Goal: Task Accomplishment & Management: Complete application form

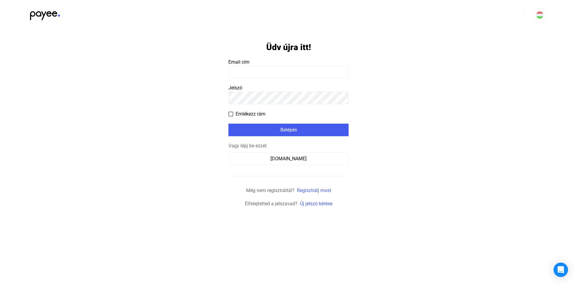
click at [287, 66] on input at bounding box center [288, 72] width 120 height 13
click at [281, 70] on input at bounding box center [288, 72] width 120 height 13
type input "**********"
click at [301, 131] on div "Belépés" at bounding box center [288, 129] width 117 height 7
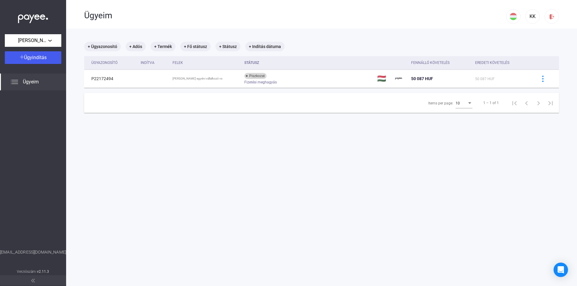
click at [369, 22] on div "Ügyeim" at bounding box center [295, 15] width 422 height 30
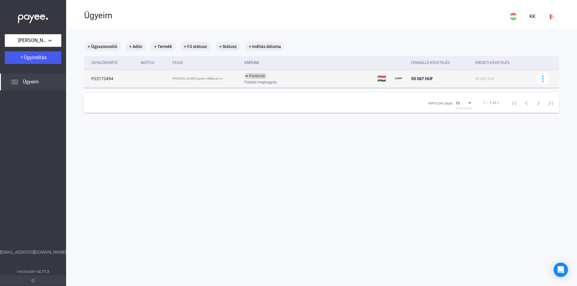
click at [503, 84] on td "50 087 HUF" at bounding box center [502, 79] width 59 height 18
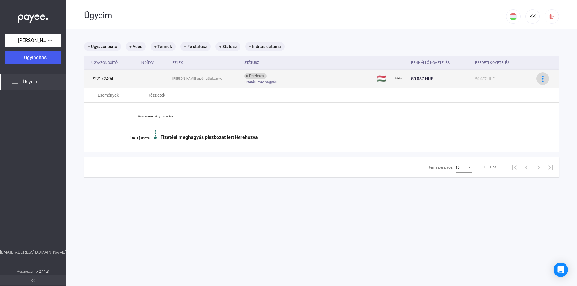
click at [539, 81] on img at bounding box center [542, 79] width 6 height 6
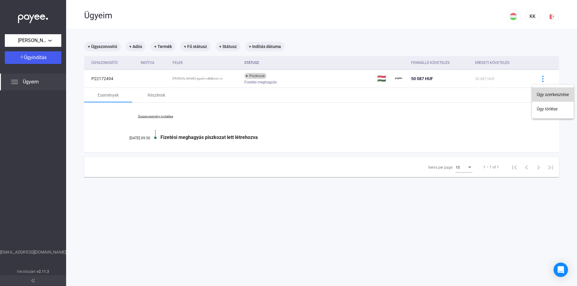
click at [548, 91] on button "Ügy szerkesztése" at bounding box center [553, 94] width 42 height 14
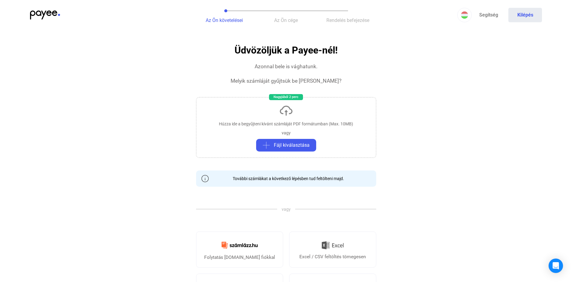
click at [291, 20] on span "Az Ön cége" at bounding box center [286, 20] width 24 height 6
click at [236, 18] on span "Az Ön követelései" at bounding box center [224, 20] width 37 height 6
click at [273, 15] on button "Az Ön cége" at bounding box center [286, 15] width 62 height 30
click at [350, 20] on span "Rendelés befejezése" at bounding box center [348, 20] width 43 height 6
drag, startPoint x: 226, startPoint y: 29, endPoint x: 217, endPoint y: 32, distance: 9.9
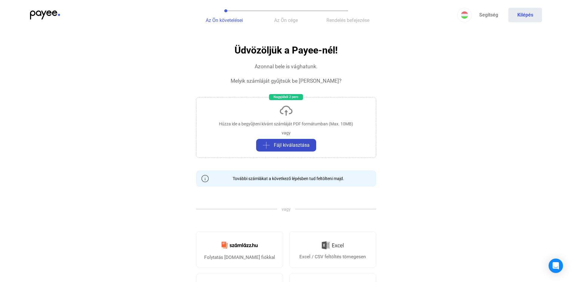
click at [280, 148] on span "Fájl kiválasztása" at bounding box center [292, 144] width 36 height 7
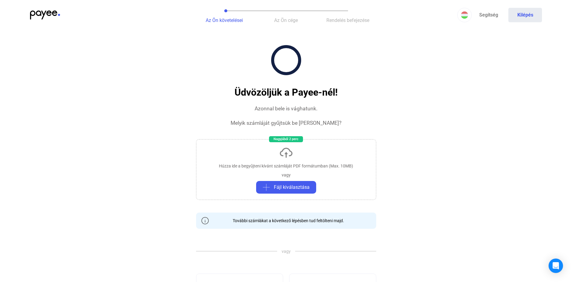
drag, startPoint x: 390, startPoint y: 0, endPoint x: 446, endPoint y: 137, distance: 148.3
